Goal: Information Seeking & Learning: Learn about a topic

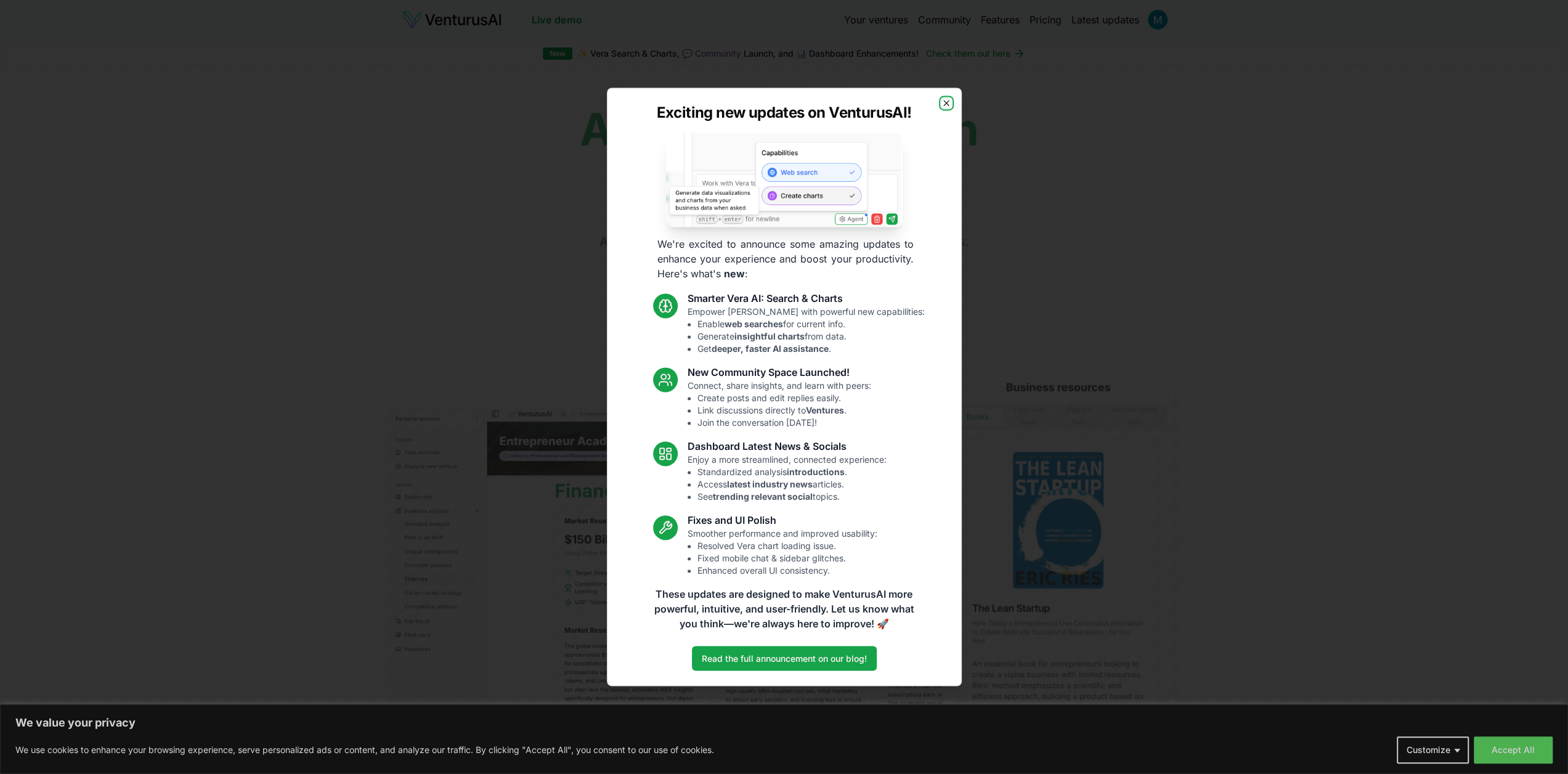
click at [948, 104] on icon "button" at bounding box center [946, 102] width 10 height 10
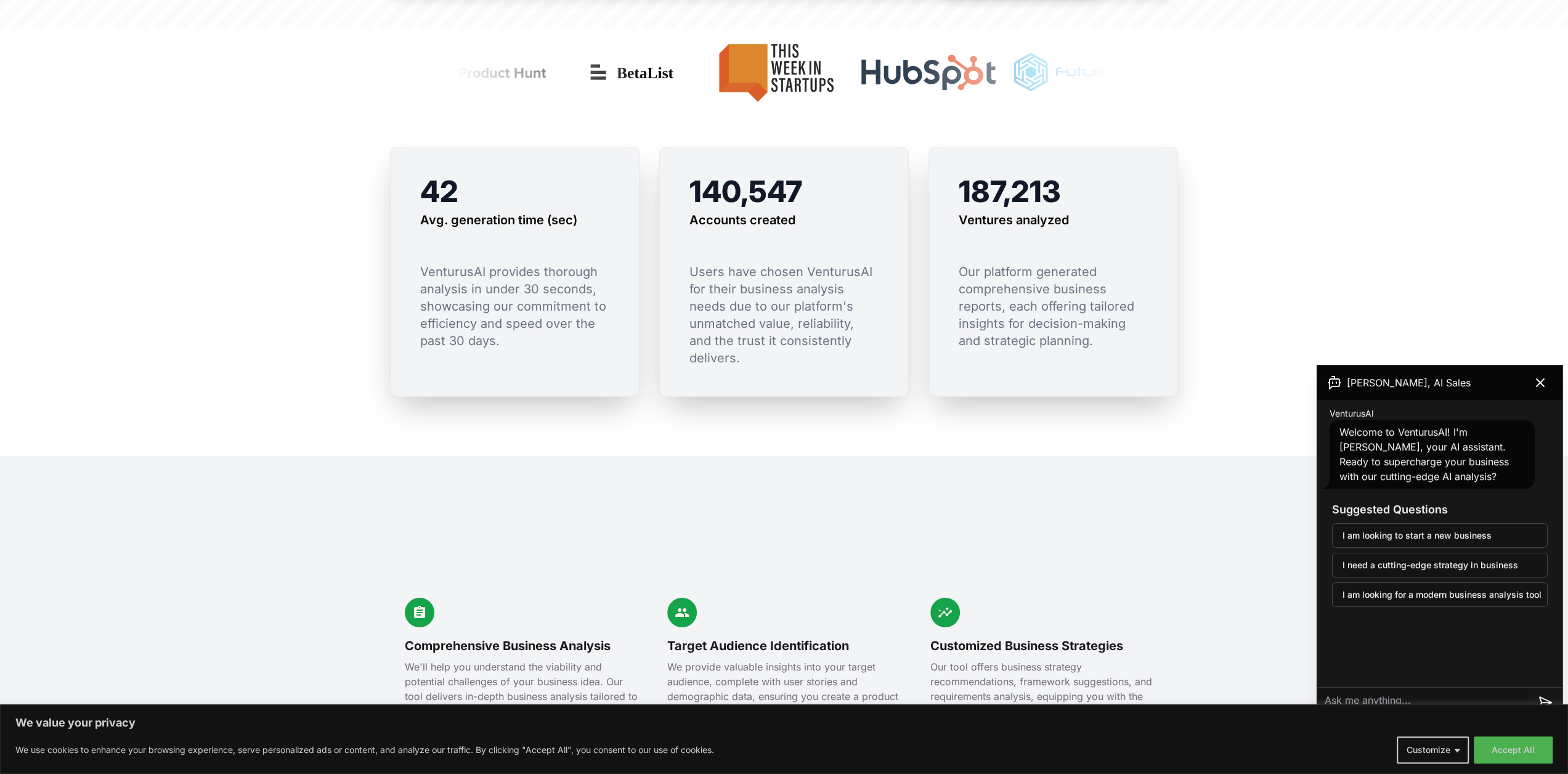
scroll to position [1006, 0]
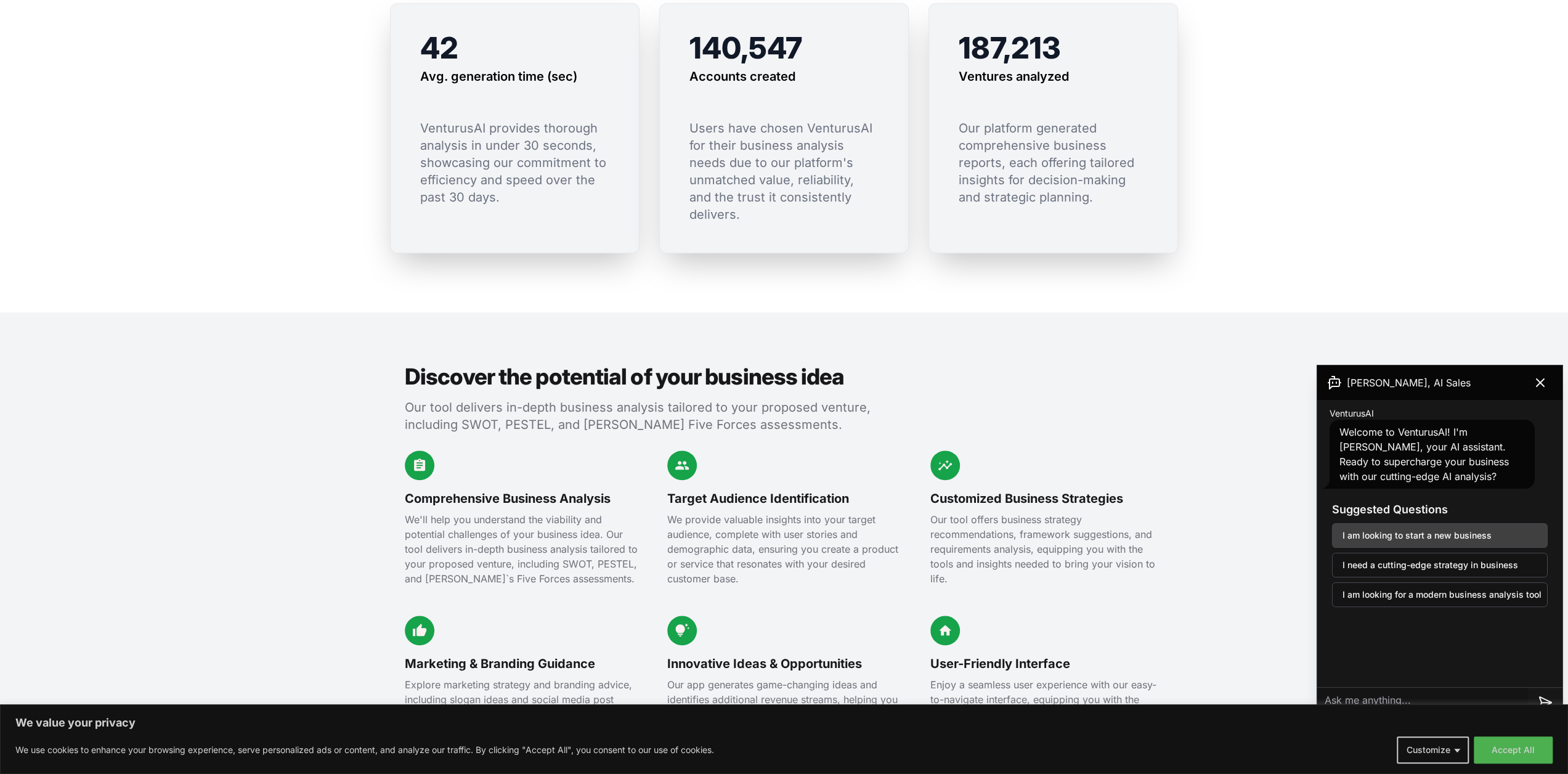
click at [1466, 536] on button "I am looking to start a new business" at bounding box center [1439, 535] width 216 height 25
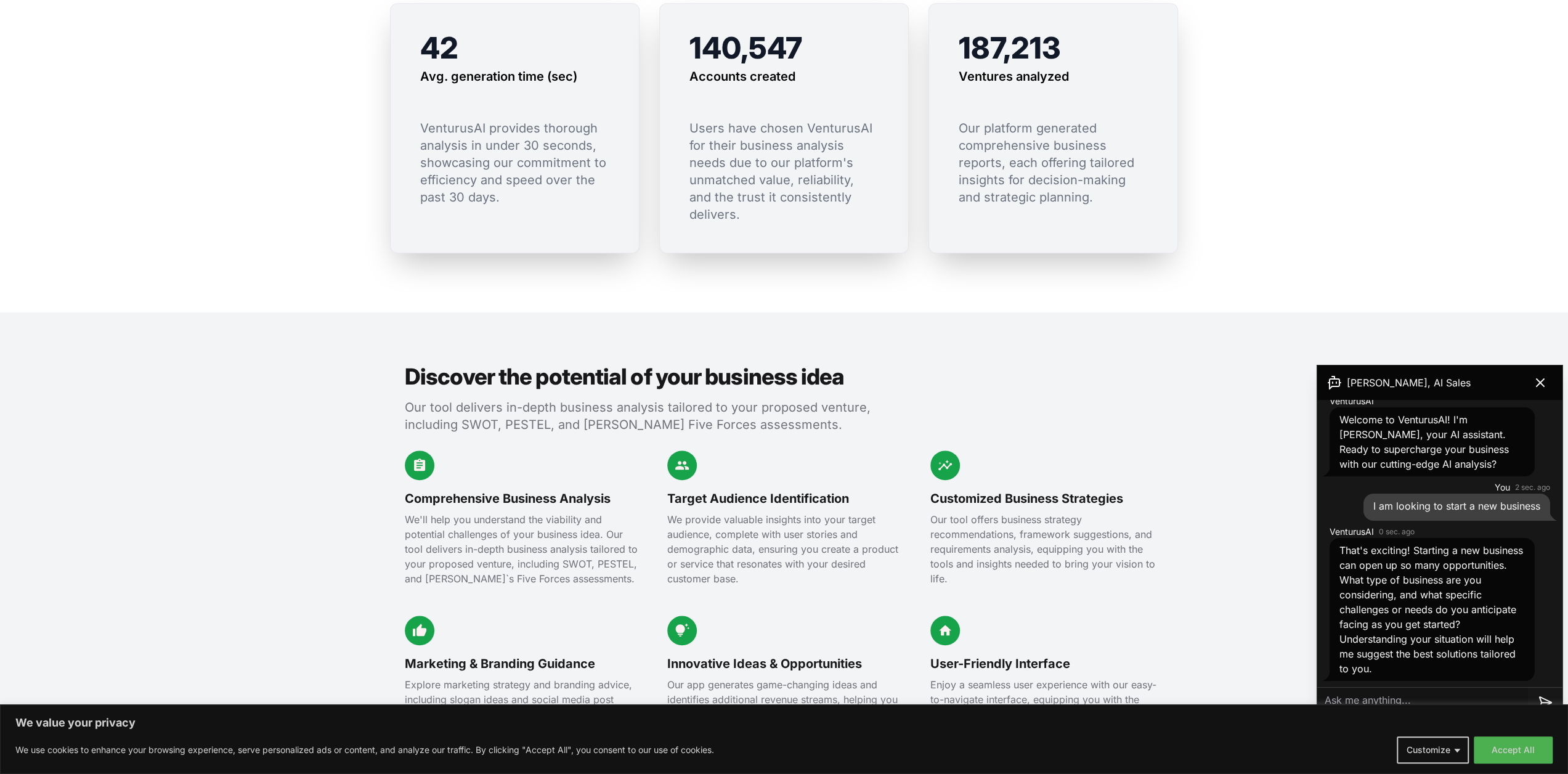
scroll to position [13, 0]
click at [1510, 744] on button "Accept All" at bounding box center [1513, 750] width 79 height 27
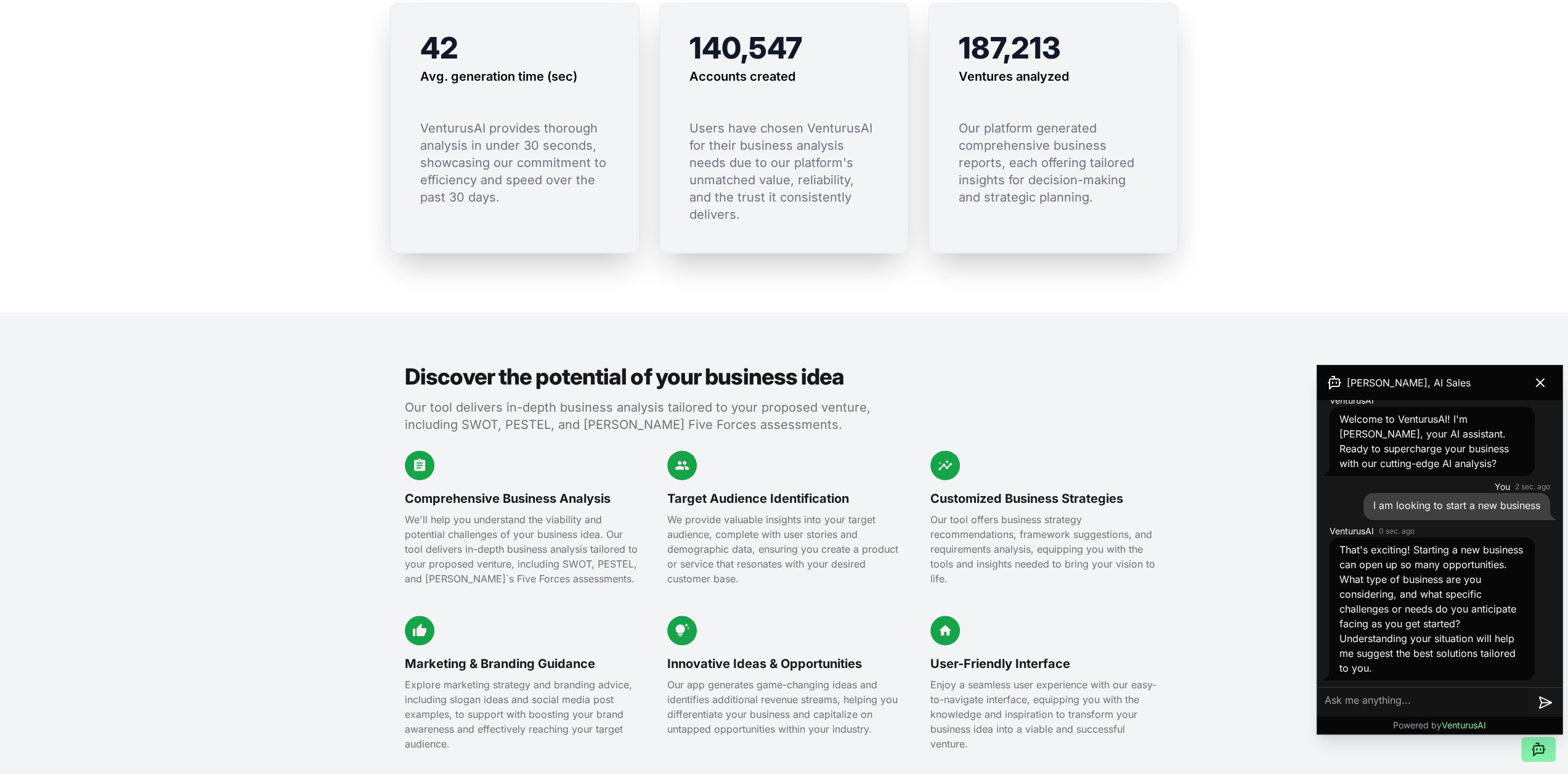
click at [1403, 704] on textarea at bounding box center [1423, 702] width 210 height 29
type textarea "Voice Over Actor"
click at [1542, 701] on icon at bounding box center [1545, 703] width 15 height 15
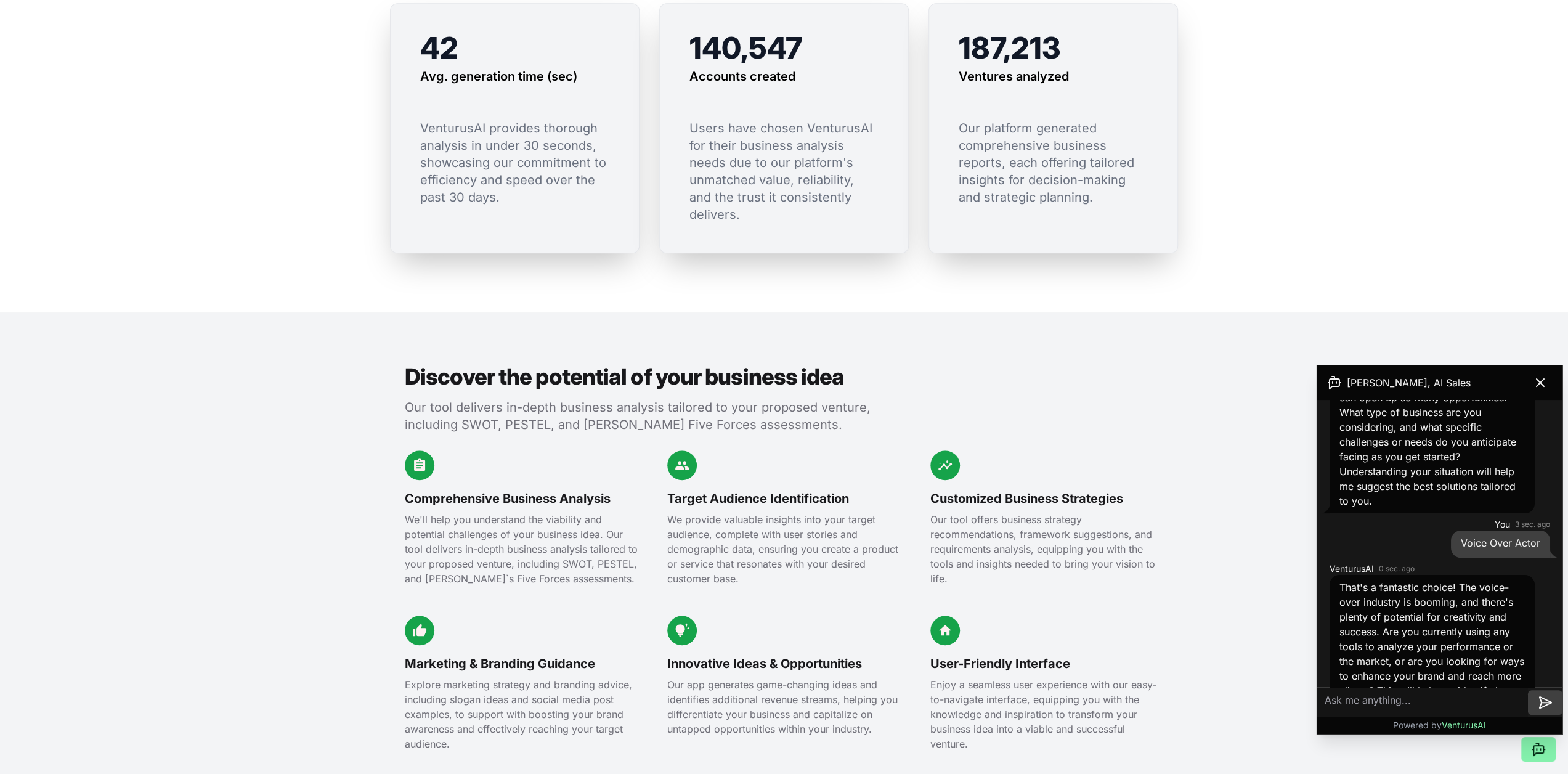
scroll to position [231, 0]
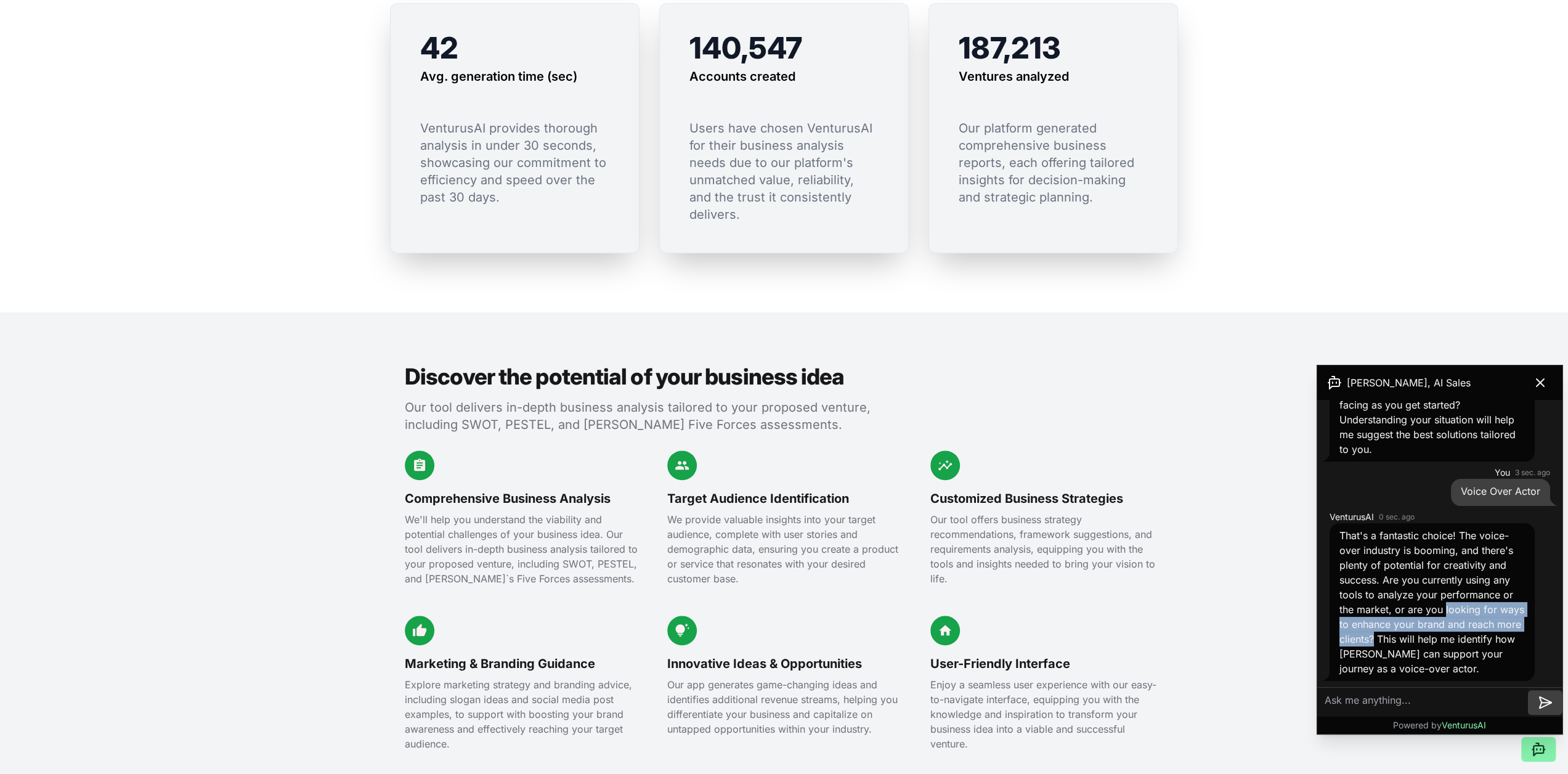
drag, startPoint x: 1443, startPoint y: 607, endPoint x: 1431, endPoint y: 635, distance: 30.5
click at [1431, 635] on span "That's a fantastic choice! The voice-over industry is booming, and there's plen…" at bounding box center [1432, 601] width 185 height 145
copy span "looking for ways to enhance your brand and reach more clients?"
click at [1377, 703] on textarea at bounding box center [1423, 702] width 210 height 29
paste textarea "looking for ways to enhance your brand and reach more clients?"
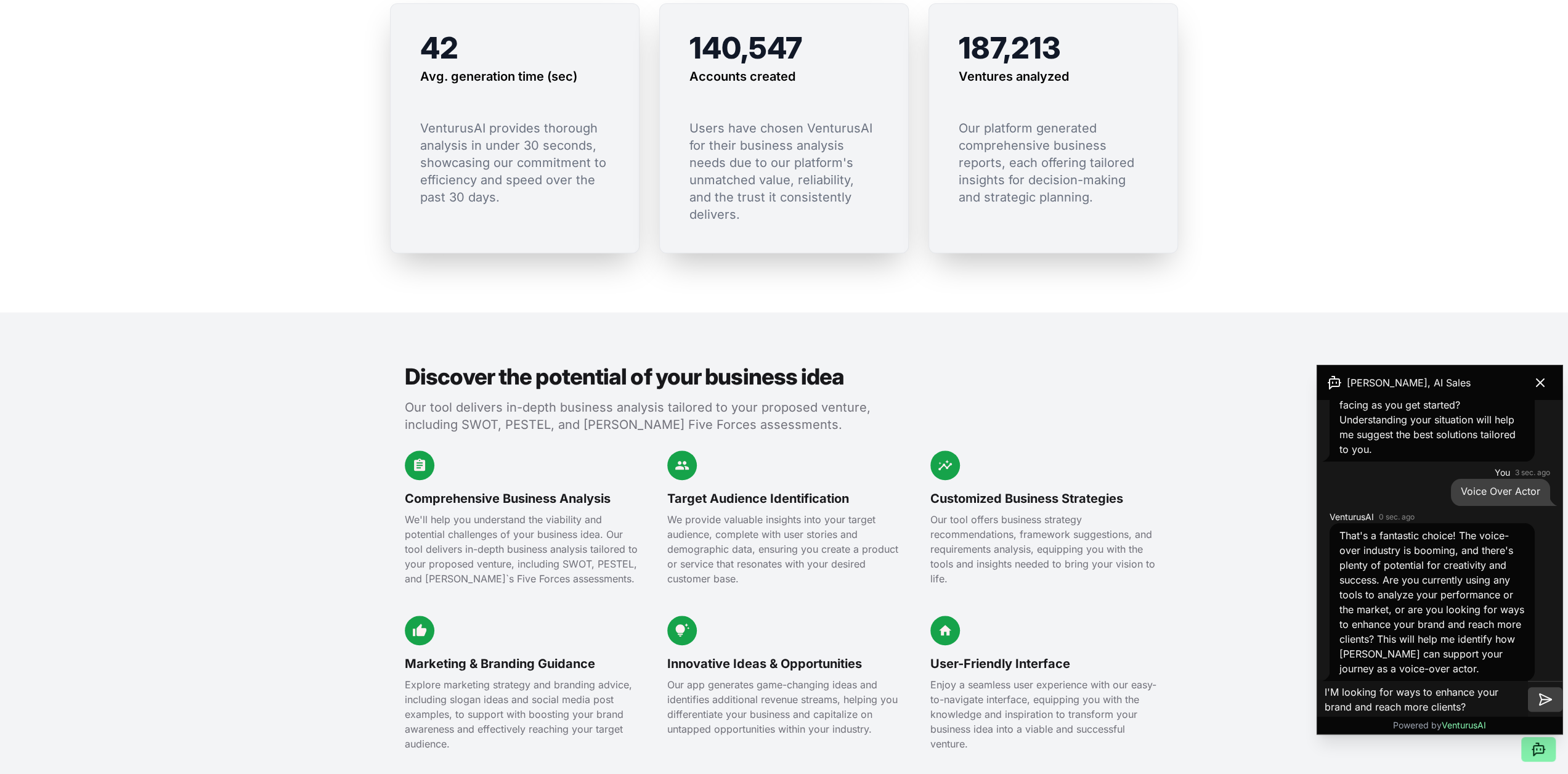
type textarea "I'M looking for ways to enhance your brand and reach more clients?"
click at [1546, 703] on icon at bounding box center [1545, 700] width 15 height 15
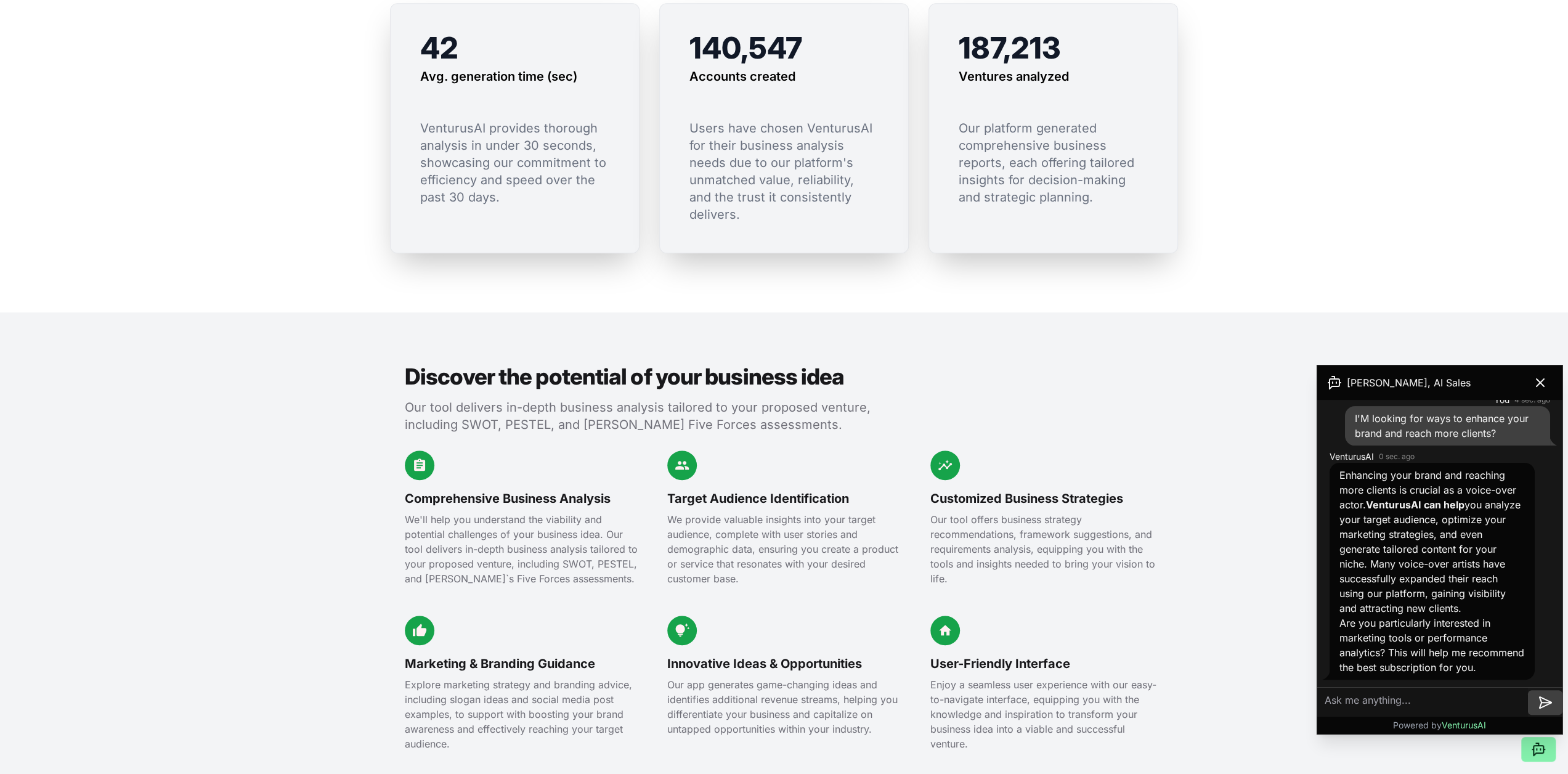
scroll to position [552, 0]
click at [1396, 700] on textarea at bounding box center [1423, 702] width 210 height 29
type textarea "marketing tools"
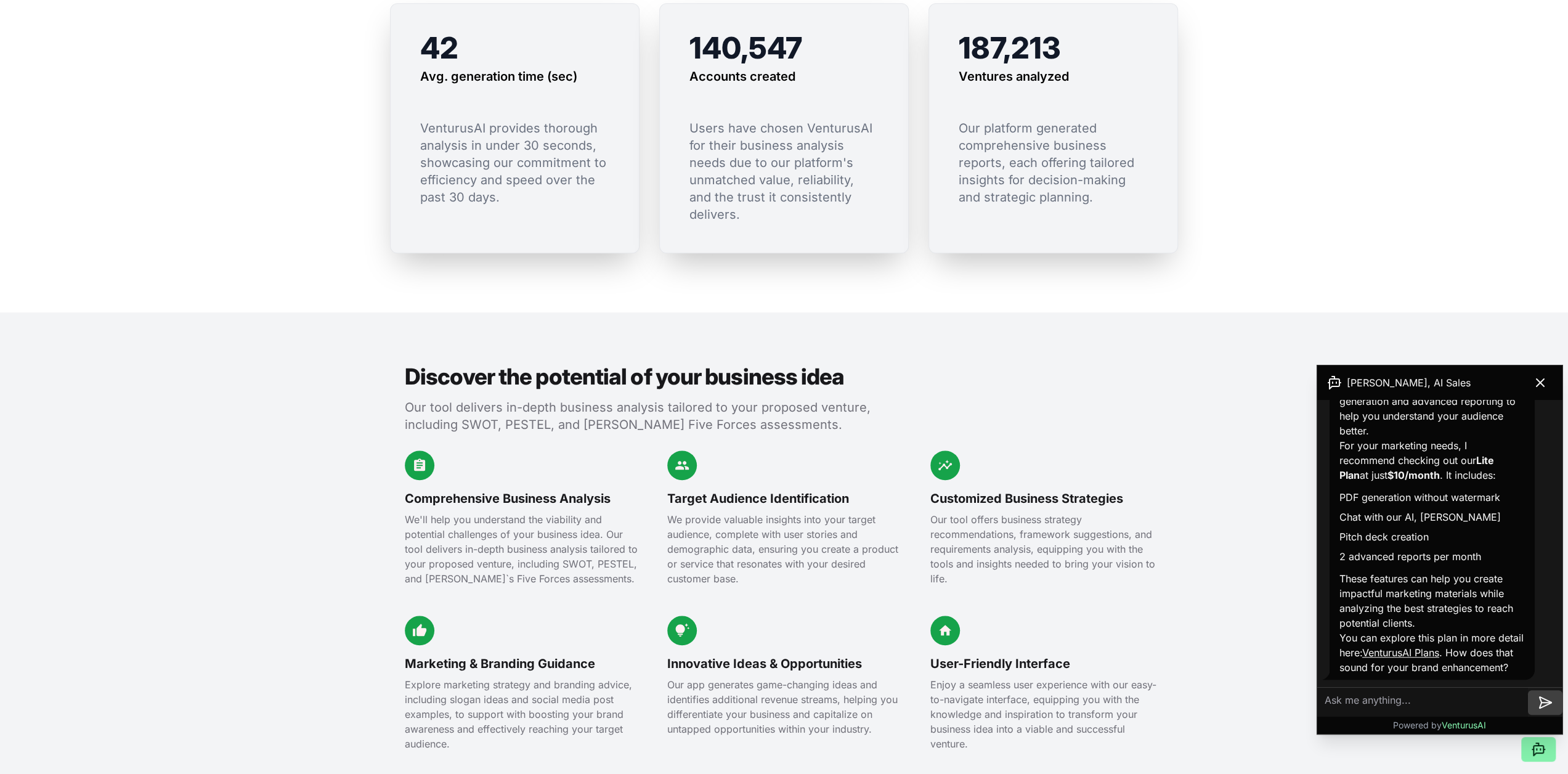
scroll to position [979, 0]
click at [1439, 646] on link "VenturusAI Plans" at bounding box center [1401, 652] width 77 height 12
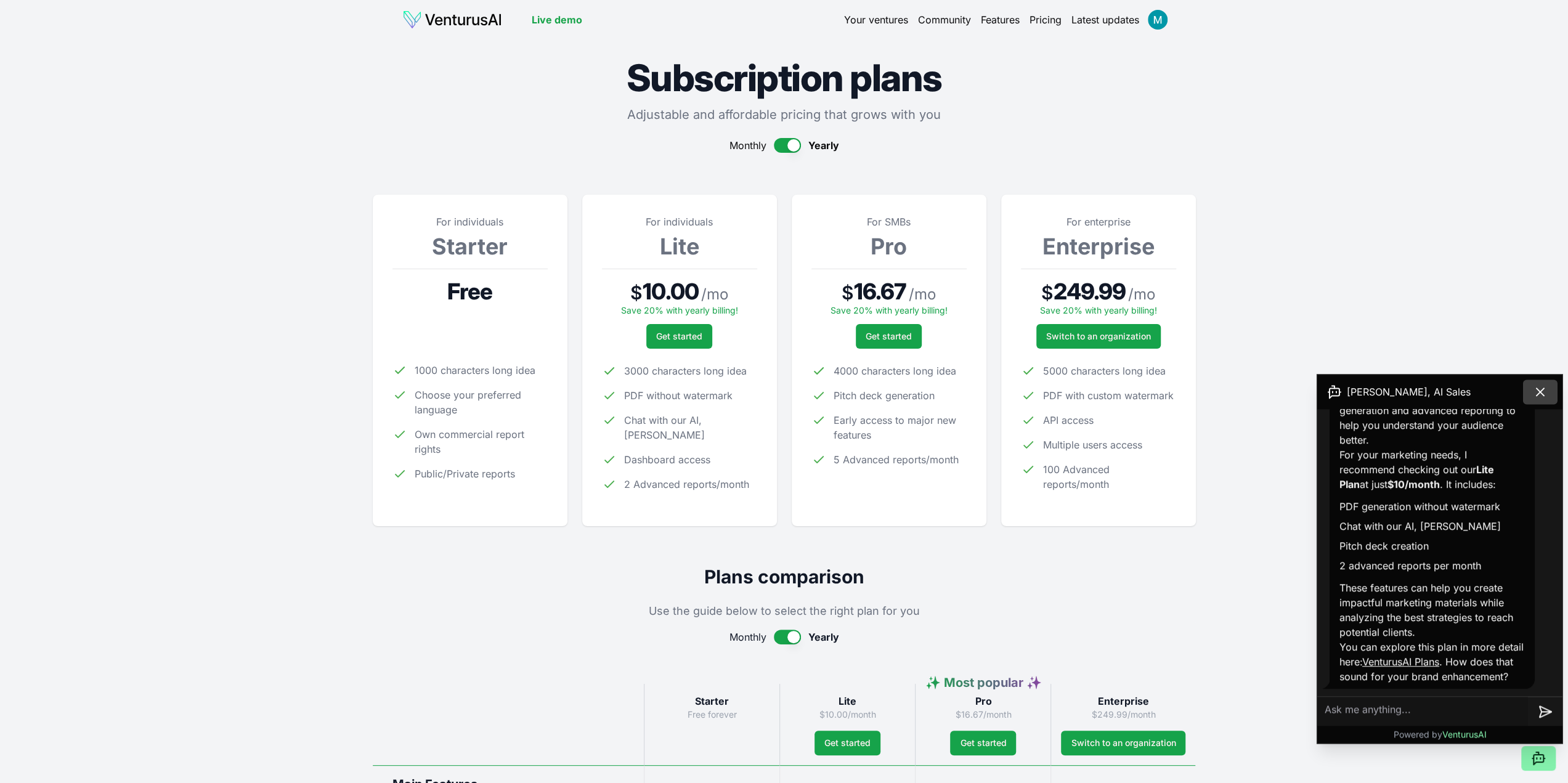
click at [1542, 394] on icon at bounding box center [1541, 392] width 8 height 8
